Goal: Task Accomplishment & Management: Manage account settings

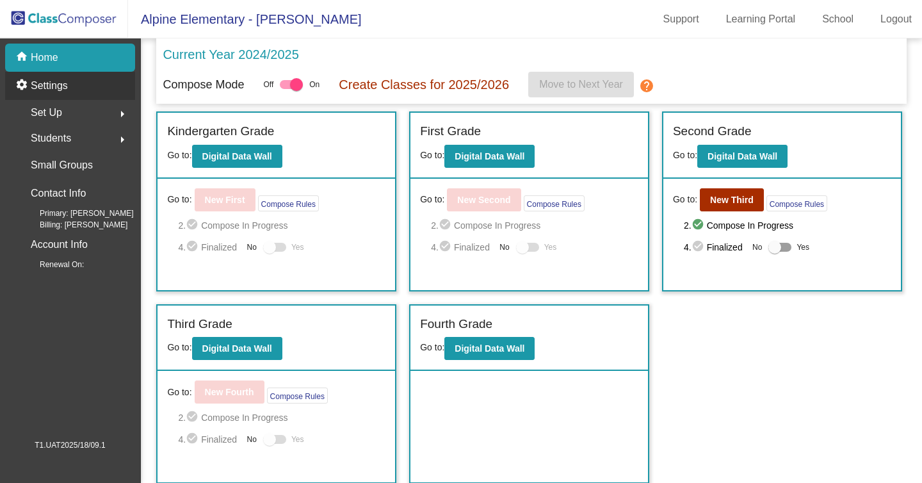
click at [63, 94] on div "settings Settings" at bounding box center [70, 86] width 130 height 28
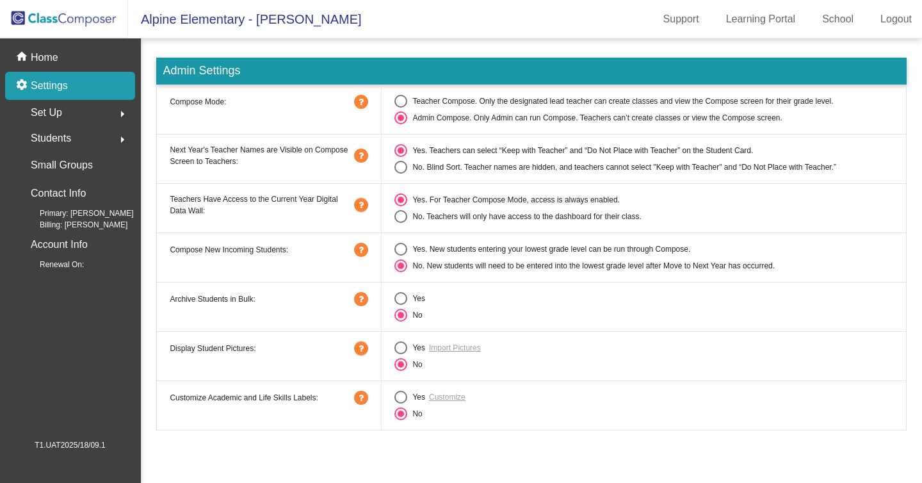
click at [115, 110] on mat-icon "arrow_right" at bounding box center [122, 113] width 15 height 15
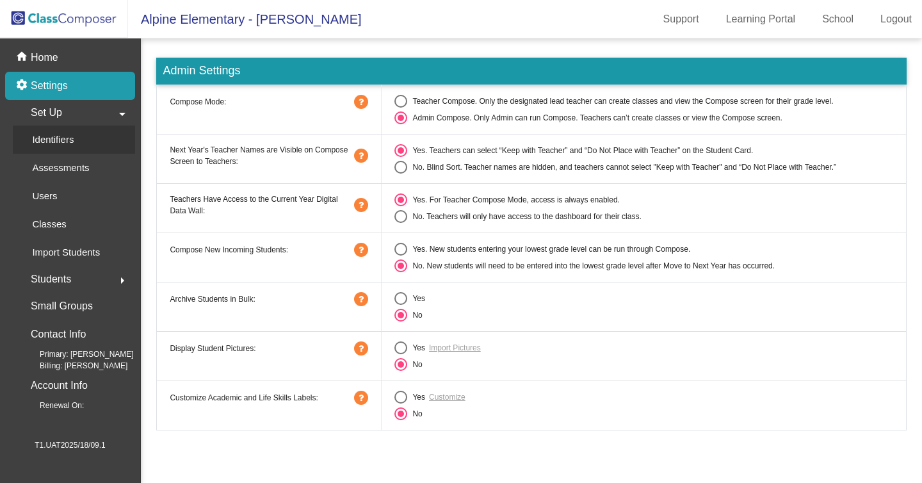
click at [102, 138] on link "Identifiers" at bounding box center [74, 139] width 122 height 28
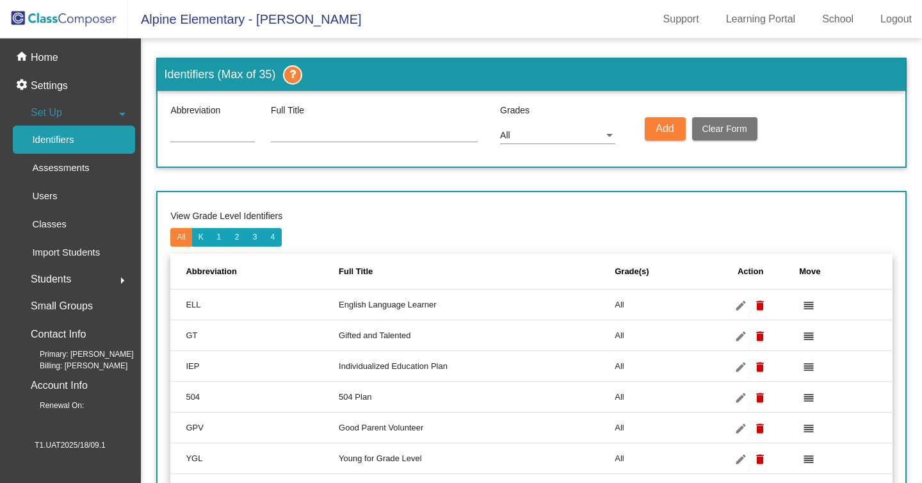
scroll to position [121, 0]
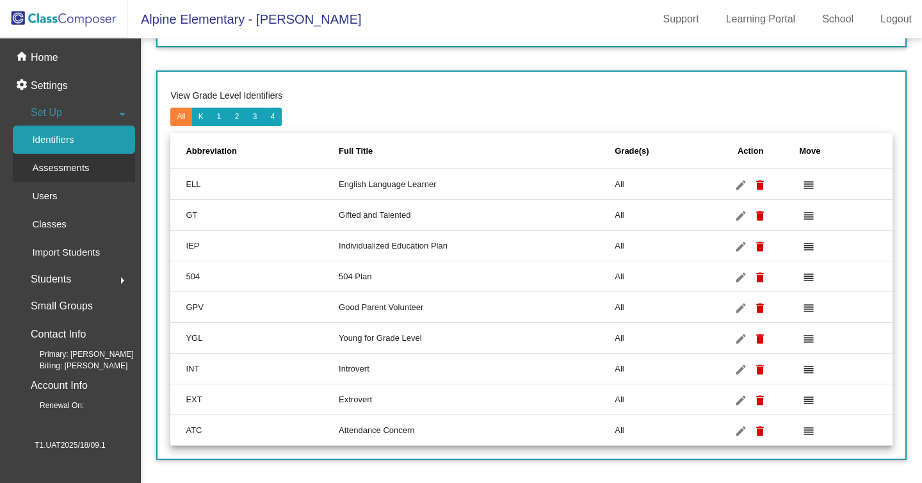
click at [77, 164] on p "Assessments" at bounding box center [60, 167] width 57 height 15
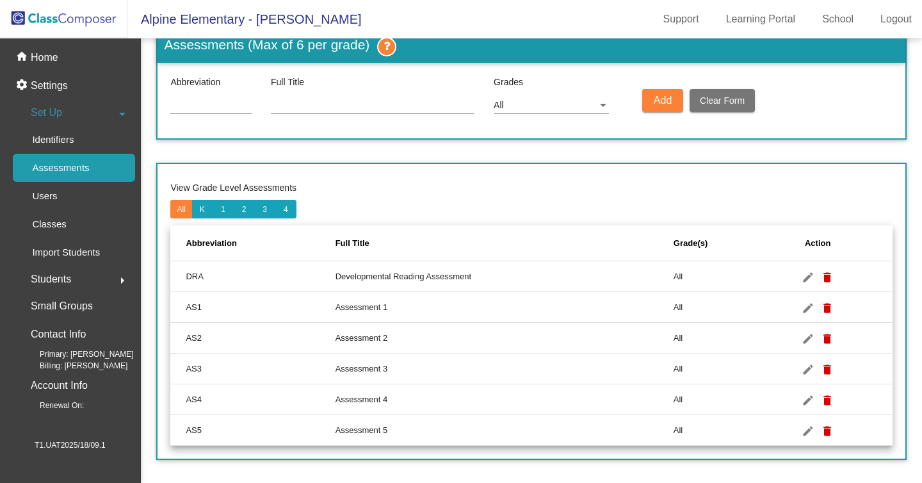
scroll to position [29, 0]
click at [67, 202] on div "Users" at bounding box center [40, 196] width 55 height 28
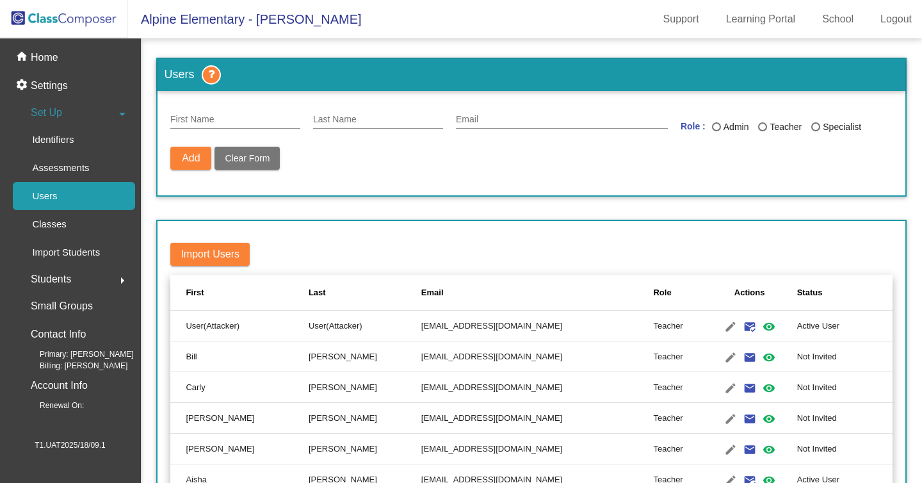
scroll to position [111, 0]
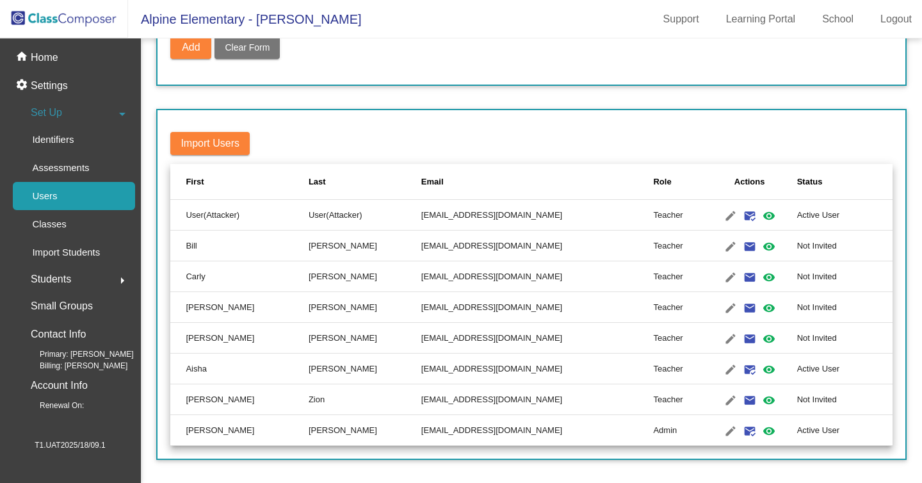
click at [276, 210] on td "User(Attacker)" at bounding box center [239, 215] width 138 height 31
click at [723, 209] on mat-icon "edit" at bounding box center [730, 215] width 15 height 15
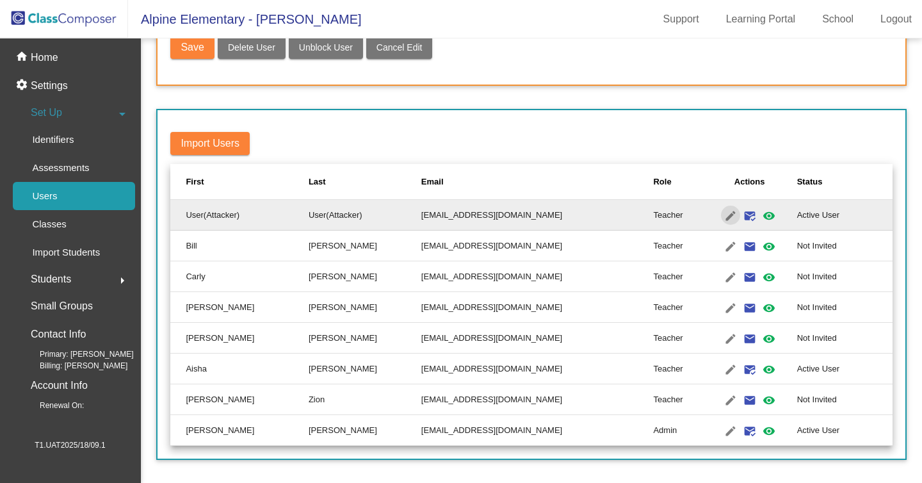
type input "User(Attacker)"
type input "[EMAIL_ADDRESS][DOMAIN_NAME]"
radio input "true"
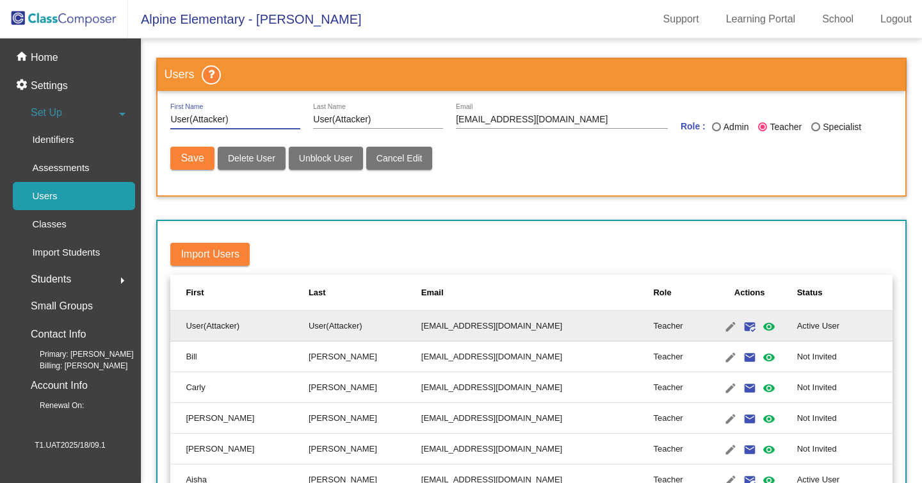
click at [264, 159] on span "Delete User" at bounding box center [251, 158] width 47 height 10
radio input "false"
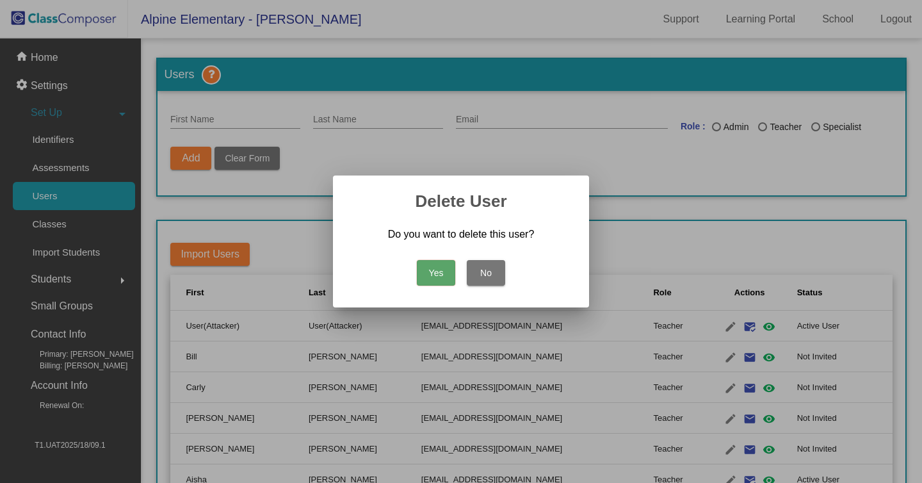
click at [439, 269] on button "Yes" at bounding box center [436, 273] width 38 height 26
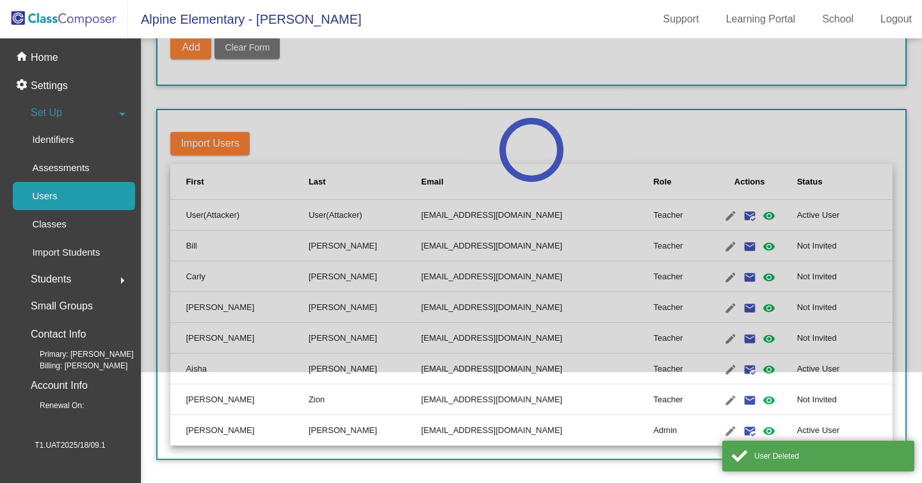
scroll to position [81, 0]
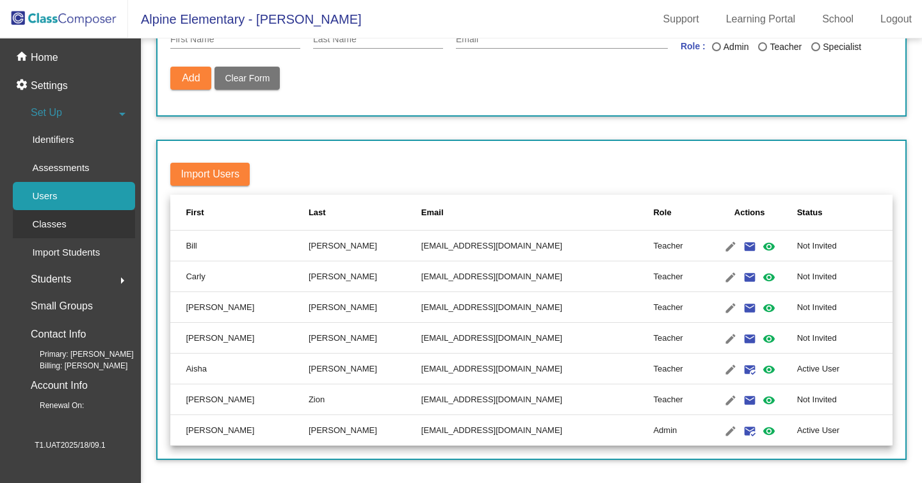
click at [52, 232] on p "Classes" at bounding box center [49, 223] width 34 height 15
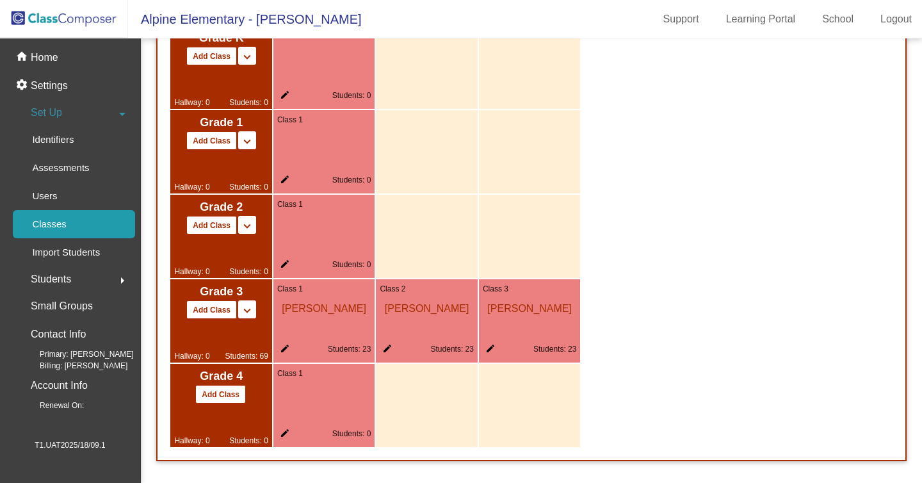
scroll to position [651, 0]
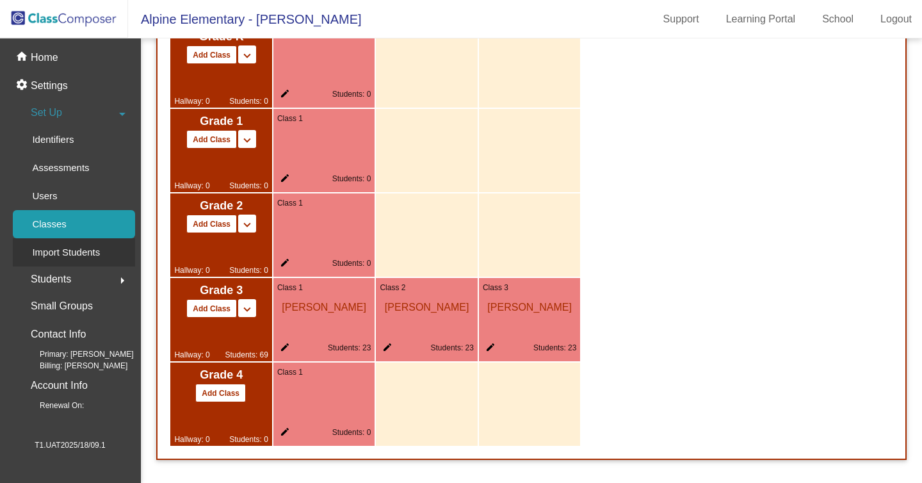
click at [94, 251] on p "Import Students" at bounding box center [66, 251] width 68 height 15
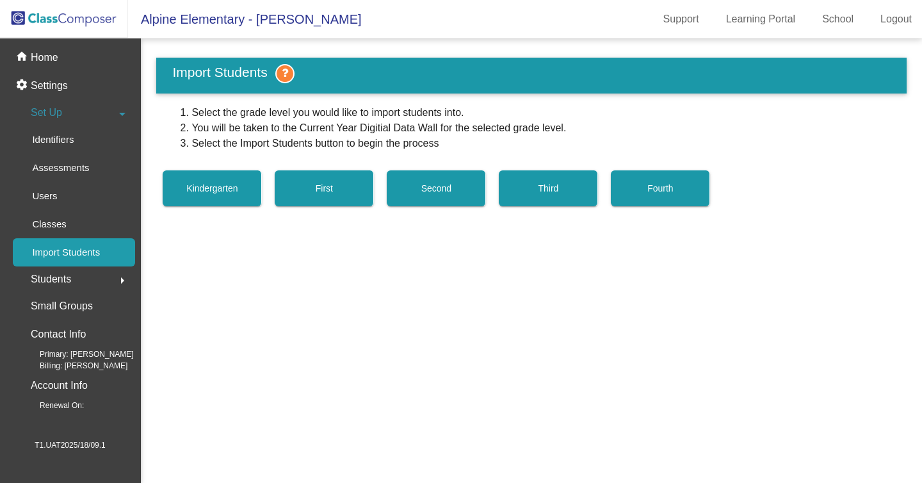
click at [86, 283] on div "Students arrow_right" at bounding box center [74, 279] width 122 height 26
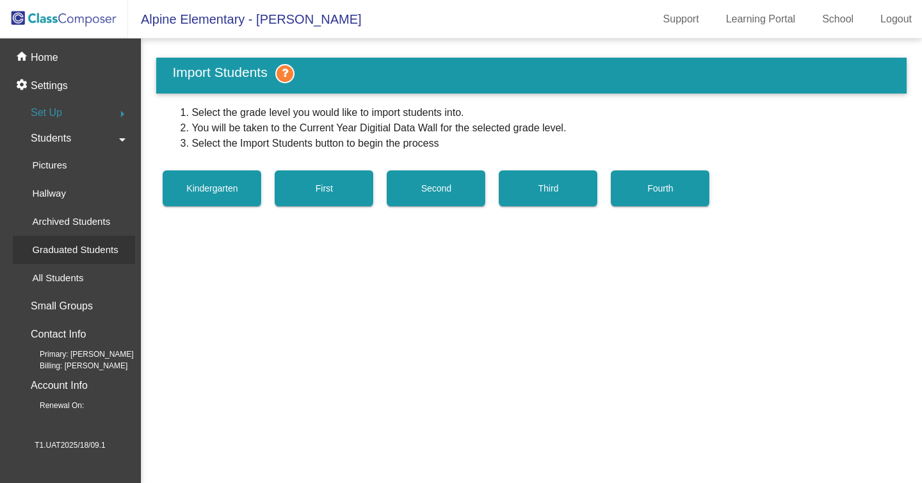
click at [85, 248] on p "Graduated Students" at bounding box center [75, 249] width 86 height 15
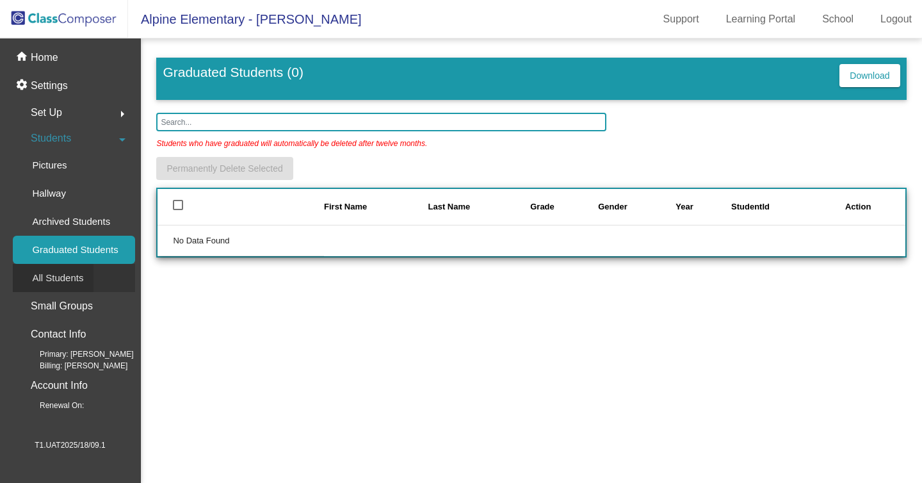
click at [76, 275] on p "All Students" at bounding box center [57, 277] width 51 height 15
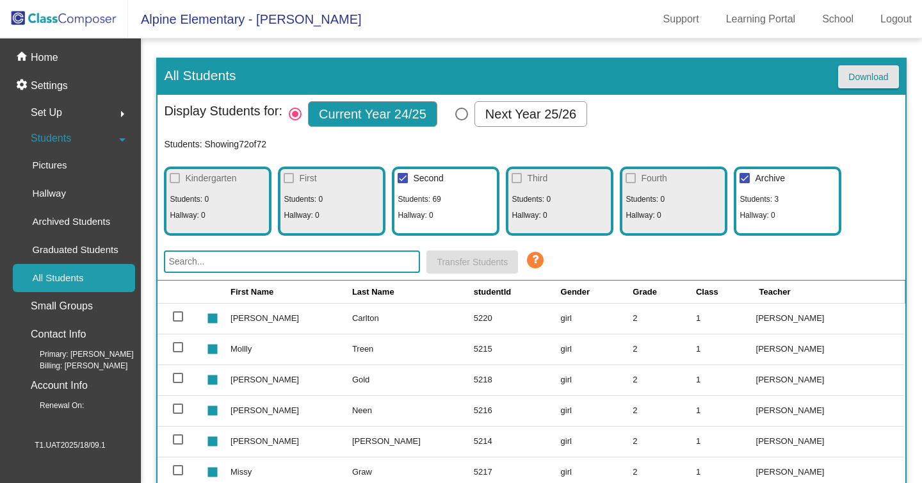
click at [879, 83] on button "Download" at bounding box center [868, 76] width 60 height 23
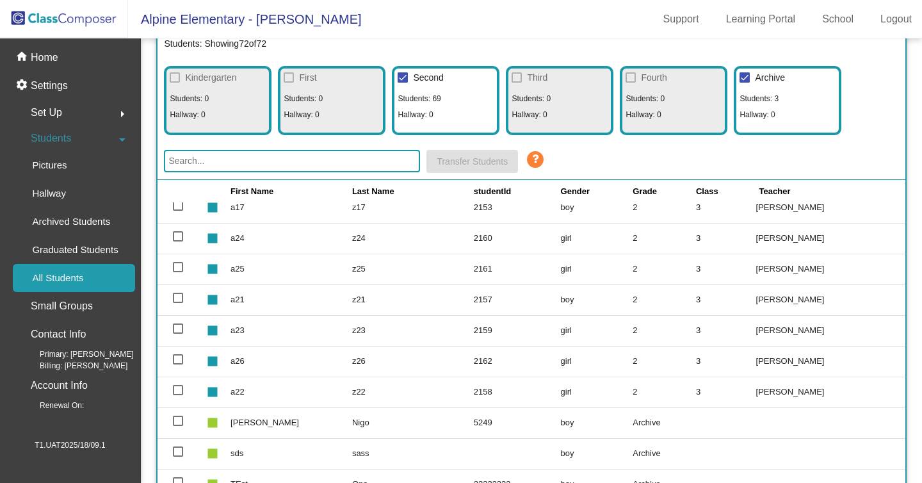
scroll to position [119, 0]
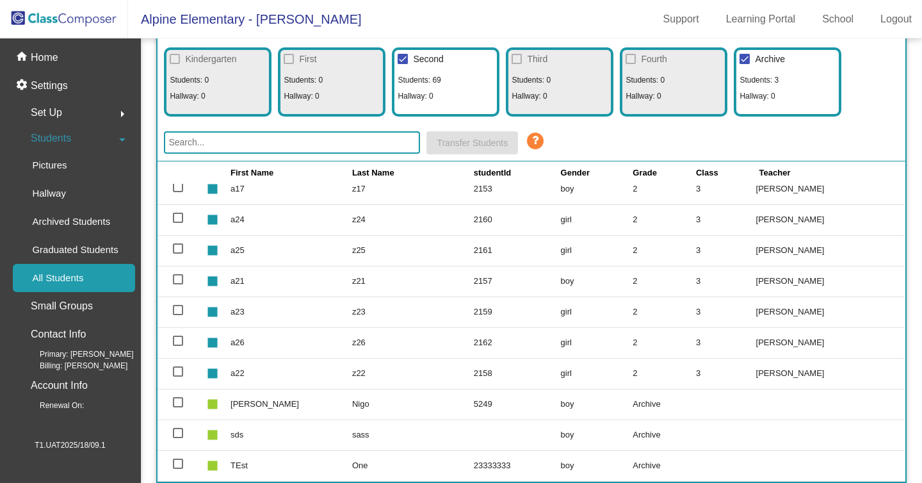
click at [352, 462] on td "One" at bounding box center [413, 465] width 122 height 31
click at [174, 463] on div at bounding box center [178, 463] width 10 height 10
click at [177, 468] on input "select row 73" at bounding box center [177, 468] width 1 height 1
click at [314, 450] on td "sds" at bounding box center [291, 434] width 122 height 31
click at [177, 469] on mat-checkbox at bounding box center [178, 465] width 10 height 10
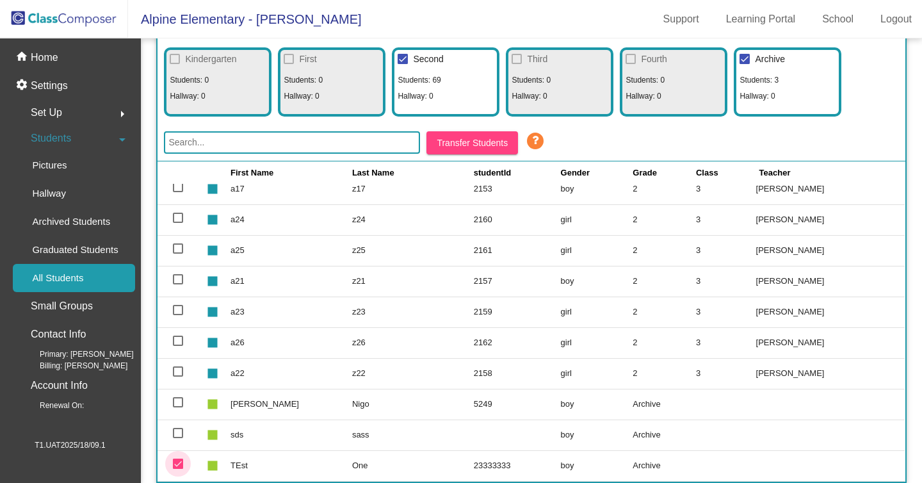
click at [177, 465] on div at bounding box center [178, 463] width 10 height 10
click at [177, 468] on input "deselect row 73" at bounding box center [177, 468] width 1 height 1
checkbox input "false"
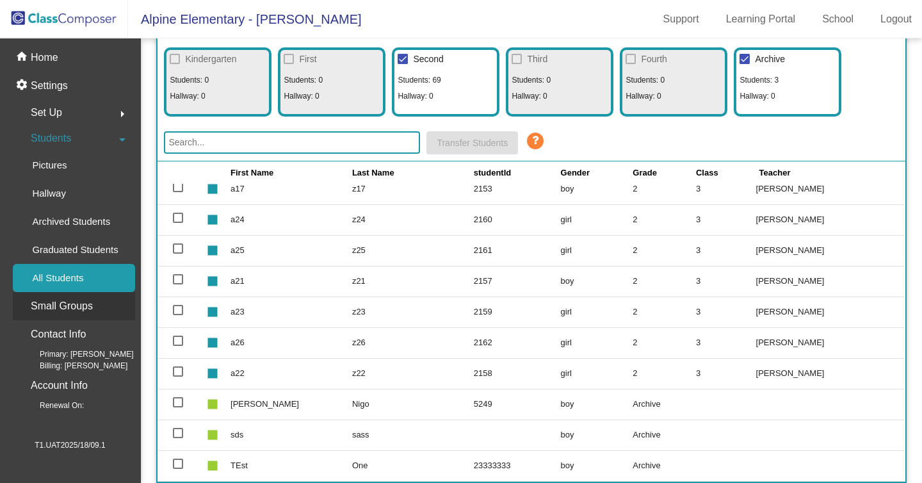
click at [86, 307] on p "Small Groups" at bounding box center [62, 306] width 62 height 18
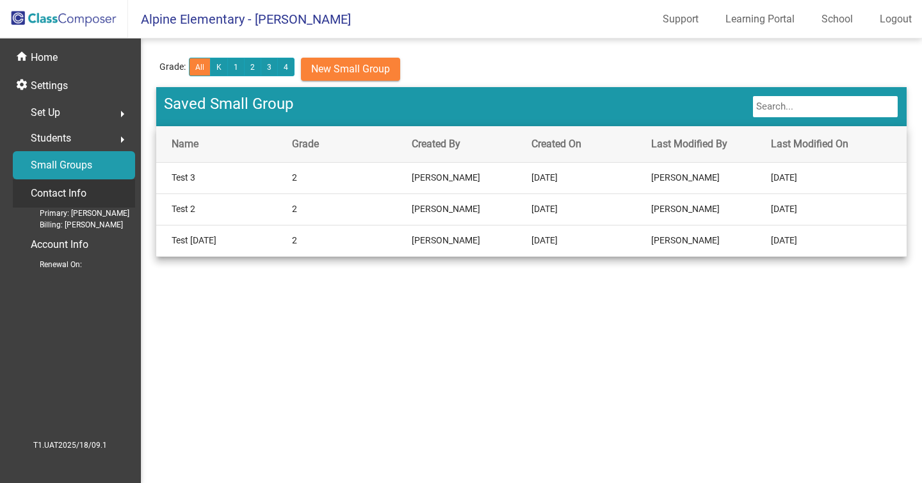
click at [65, 191] on p "Contact Info" at bounding box center [59, 193] width 56 height 18
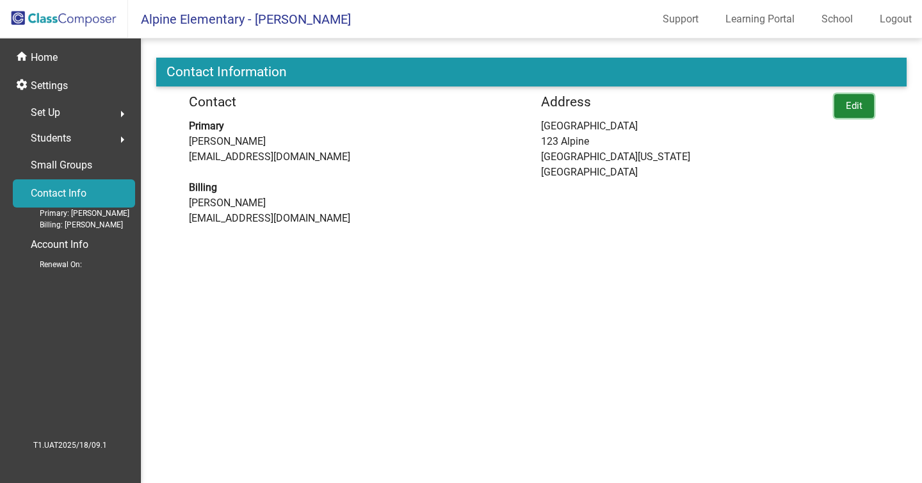
click at [844, 100] on button "Edit" at bounding box center [854, 106] width 40 height 24
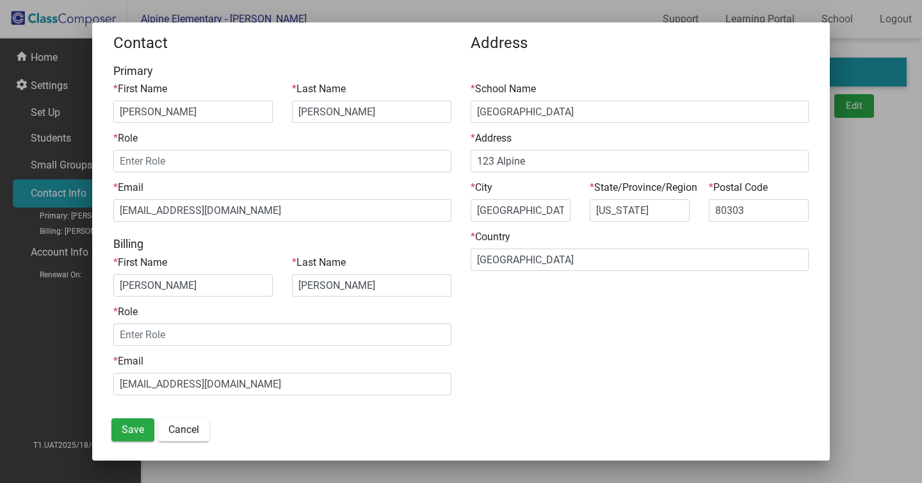
click at [856, 296] on div at bounding box center [461, 241] width 922 height 483
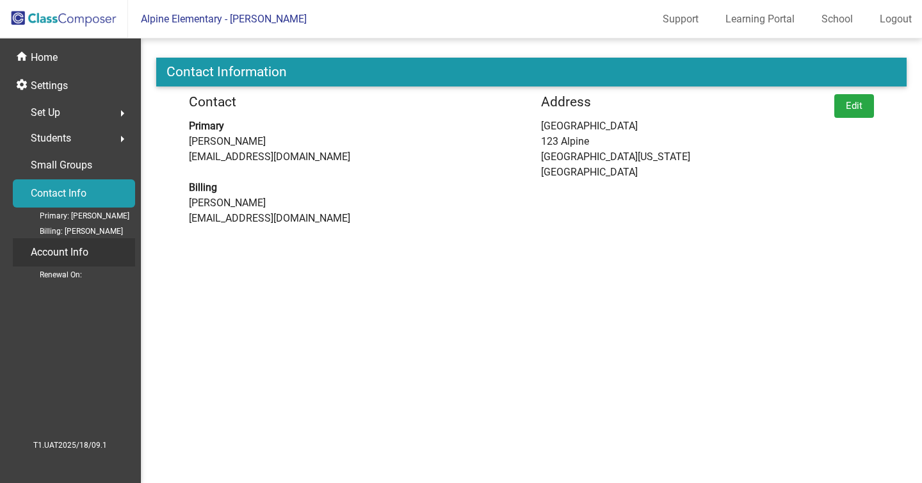
click at [72, 265] on div "Account Info" at bounding box center [74, 252] width 122 height 28
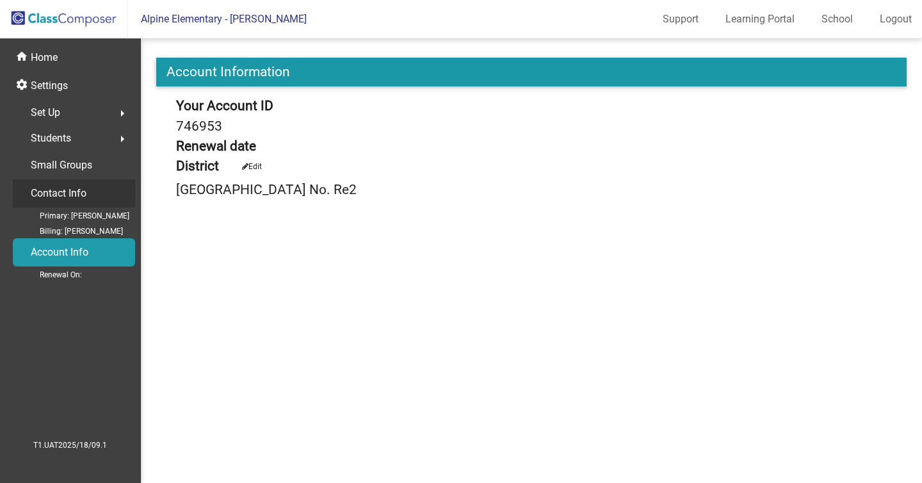
click at [68, 193] on p "Contact Info" at bounding box center [59, 193] width 56 height 18
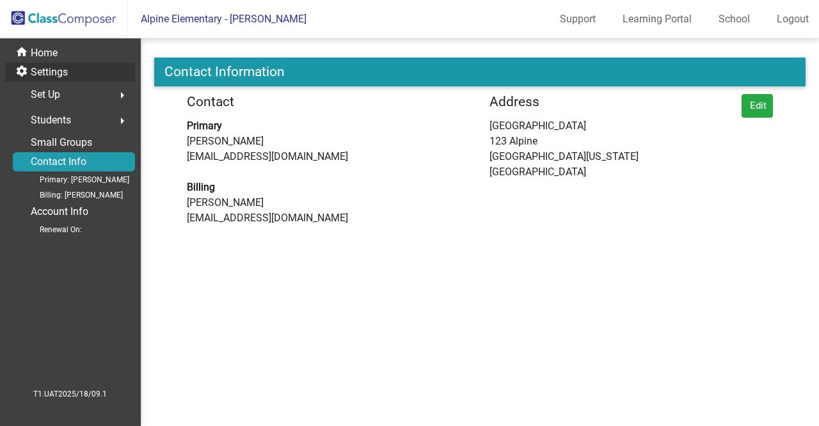
click at [49, 77] on p "Settings" at bounding box center [49, 72] width 37 height 15
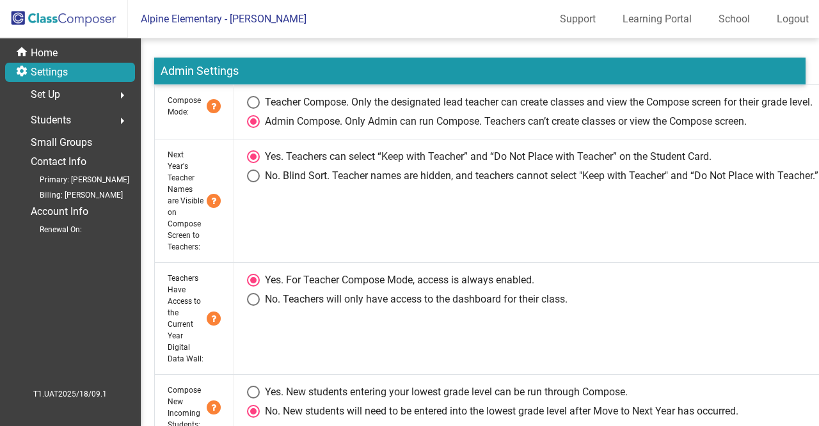
click at [49, 93] on span "Set Up" at bounding box center [45, 95] width 29 height 18
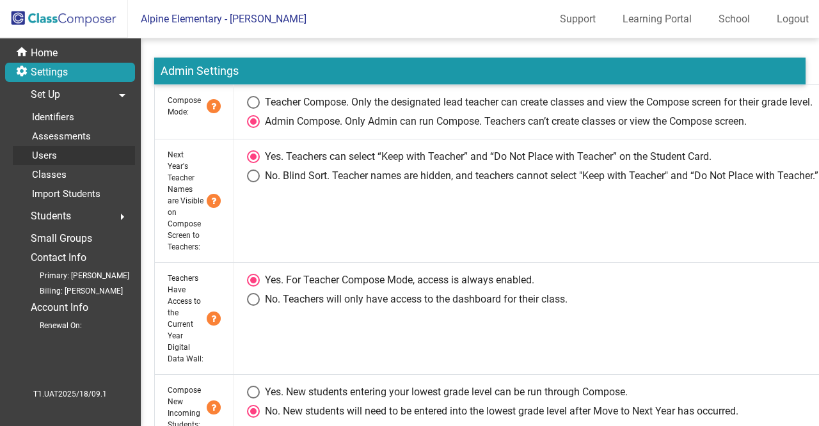
click at [64, 148] on div "Users" at bounding box center [40, 155] width 54 height 19
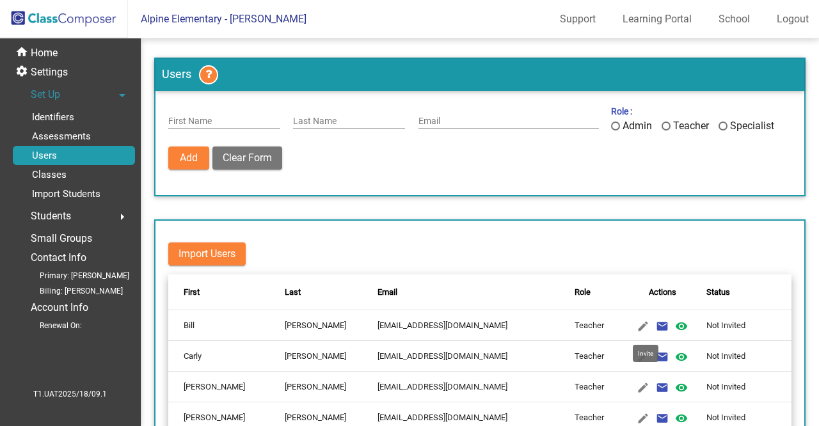
click at [655, 323] on mat-icon "email" at bounding box center [662, 326] width 15 height 15
click at [673, 198] on div "Users First Name Last Name Email Role : Admin Teacher Specialist Add Delete Use…" at bounding box center [480, 299] width 652 height 482
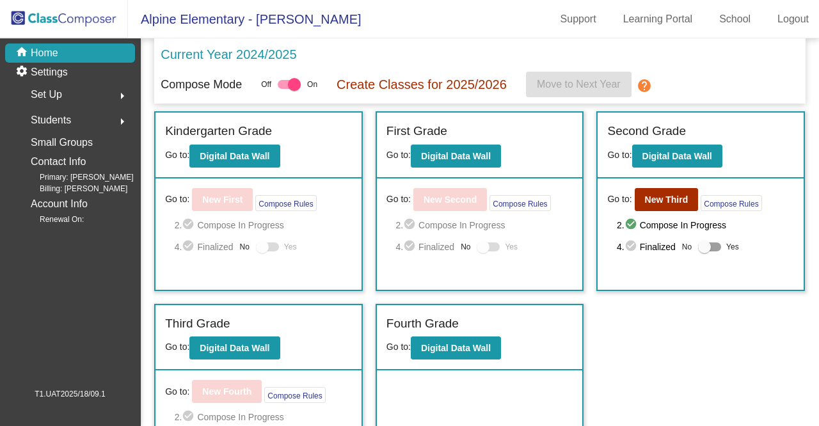
click at [515, 49] on div "Current Year 2024/2025" at bounding box center [480, 58] width 639 height 27
click at [781, 23] on link "Logout" at bounding box center [793, 19] width 52 height 20
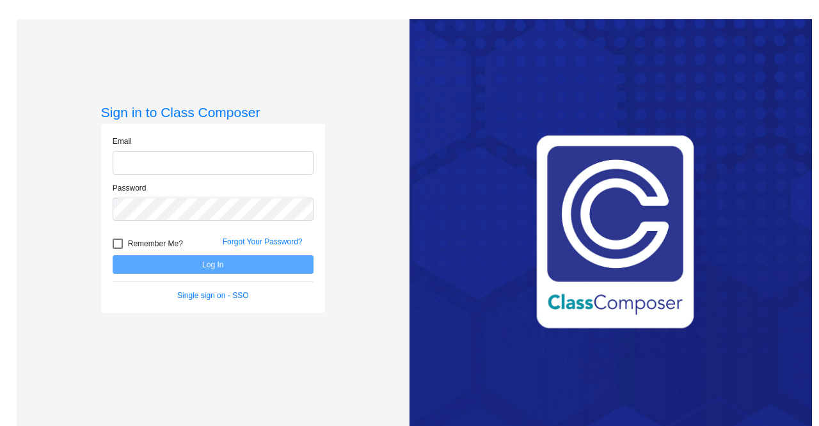
click at [324, 286] on div "Email Password Remember Me? Forgot Your Password? Log In Single sign on - SSO" at bounding box center [213, 218] width 224 height 189
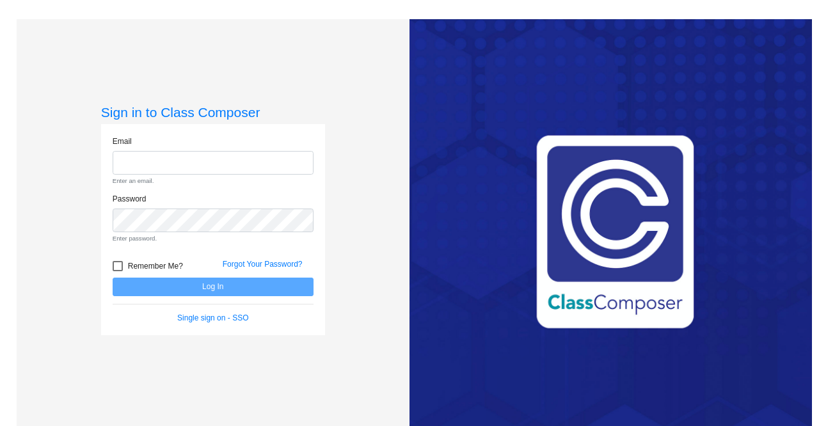
click at [275, 258] on div "Remember Me? Forgot Your Password?" at bounding box center [213, 264] width 220 height 27
click at [284, 262] on link "Forgot Your Password?" at bounding box center [263, 264] width 80 height 9
